Goal: Check status: Check status

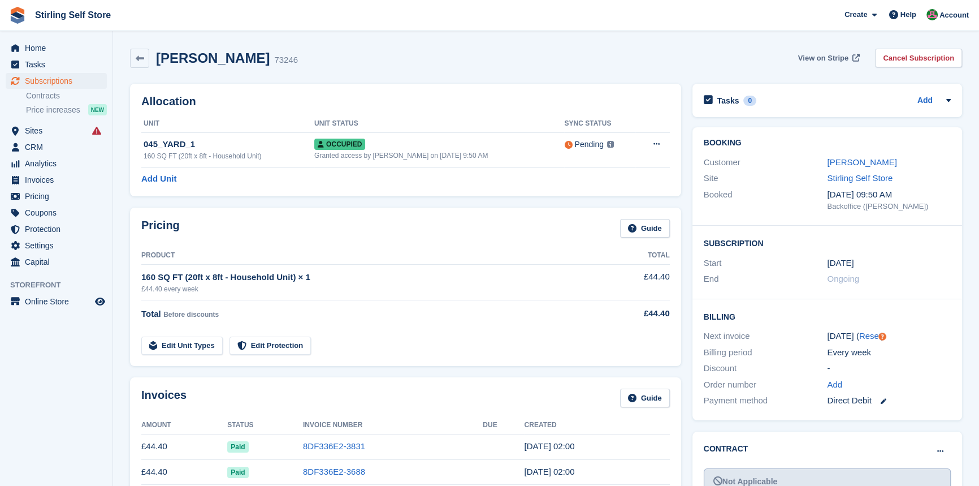
click at [814, 61] on span "View on Stripe" at bounding box center [823, 58] width 50 height 11
click at [54, 83] on span "Subscriptions" at bounding box center [59, 81] width 68 height 16
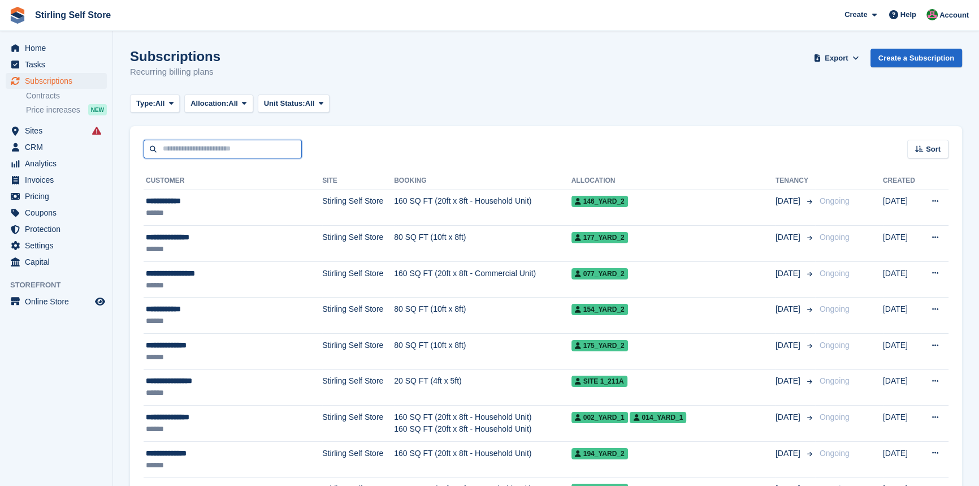
click at [196, 145] on input "text" at bounding box center [223, 149] width 158 height 19
type input "******"
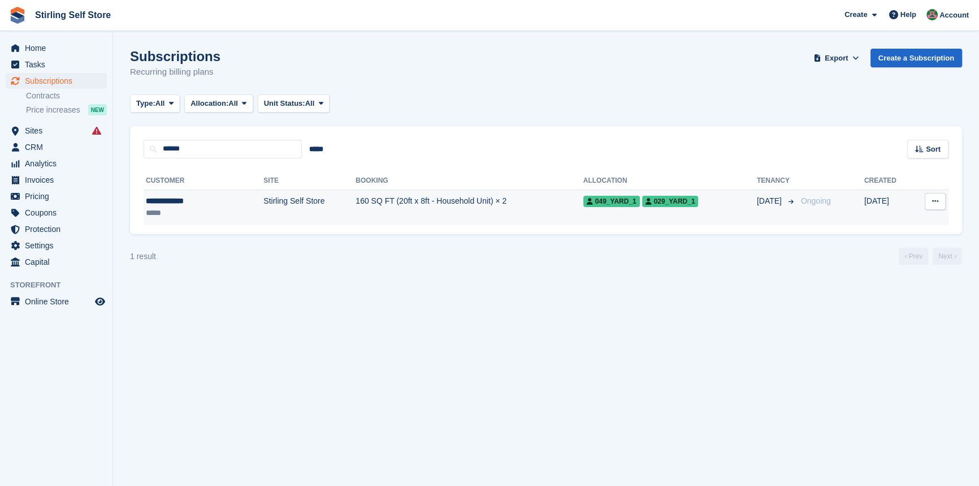
click at [358, 205] on td "160 SQ FT (20ft x 8ft - Household Unit) × 2" at bounding box center [469, 207] width 227 height 36
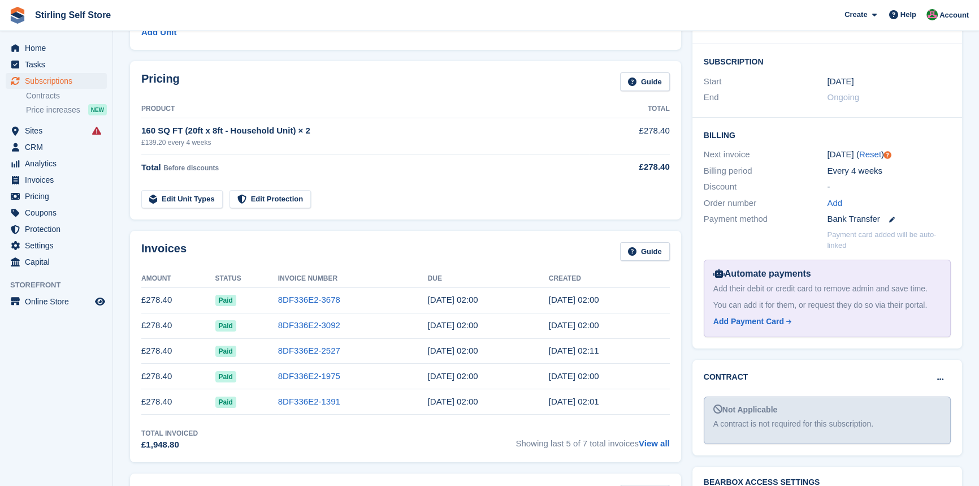
scroll to position [257, 0]
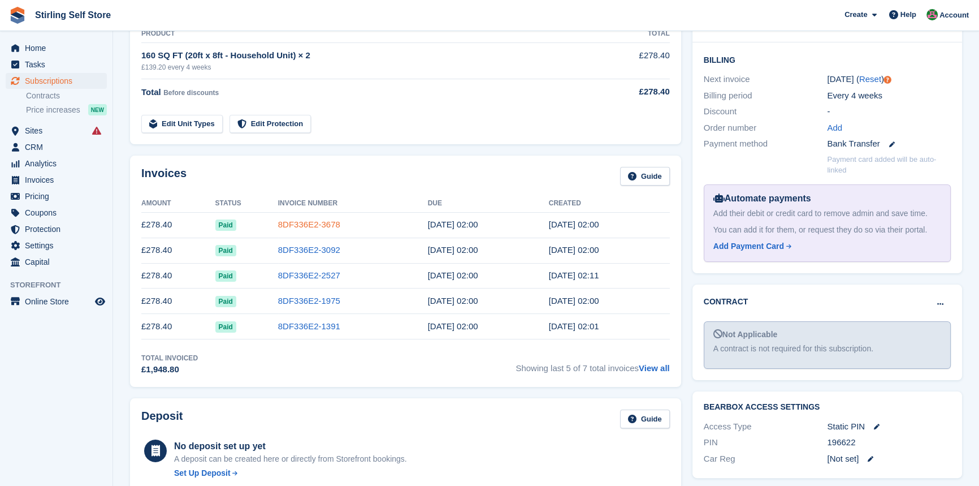
click at [288, 224] on link "8DF336E2-3678" at bounding box center [309, 224] width 62 height 10
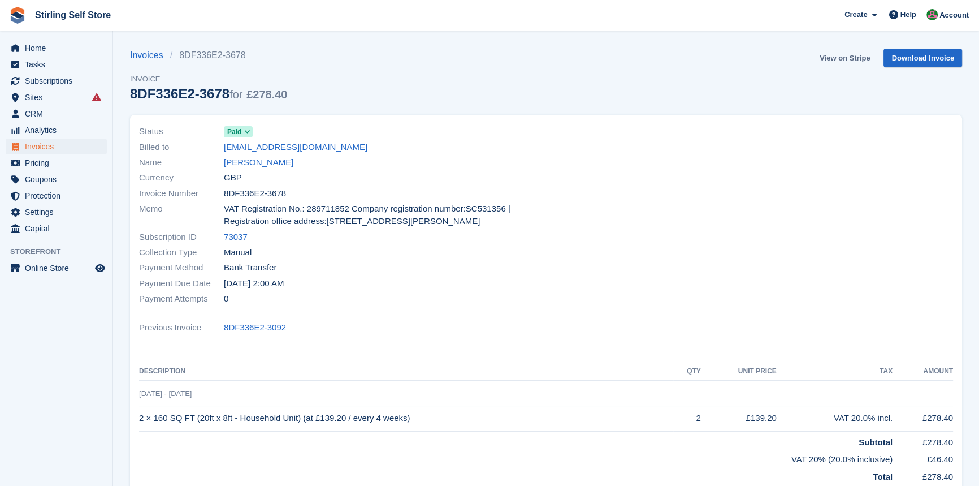
click at [840, 54] on link "View on Stripe" at bounding box center [844, 58] width 59 height 19
click at [258, 163] on link "[PERSON_NAME]" at bounding box center [259, 162] width 70 height 13
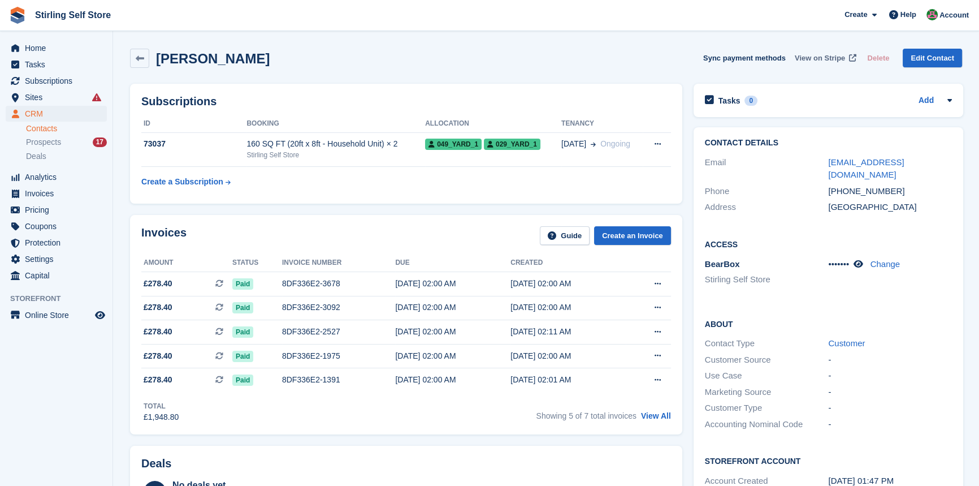
click at [815, 57] on span "View on Stripe" at bounding box center [820, 58] width 50 height 11
